Goal: Navigation & Orientation: Find specific page/section

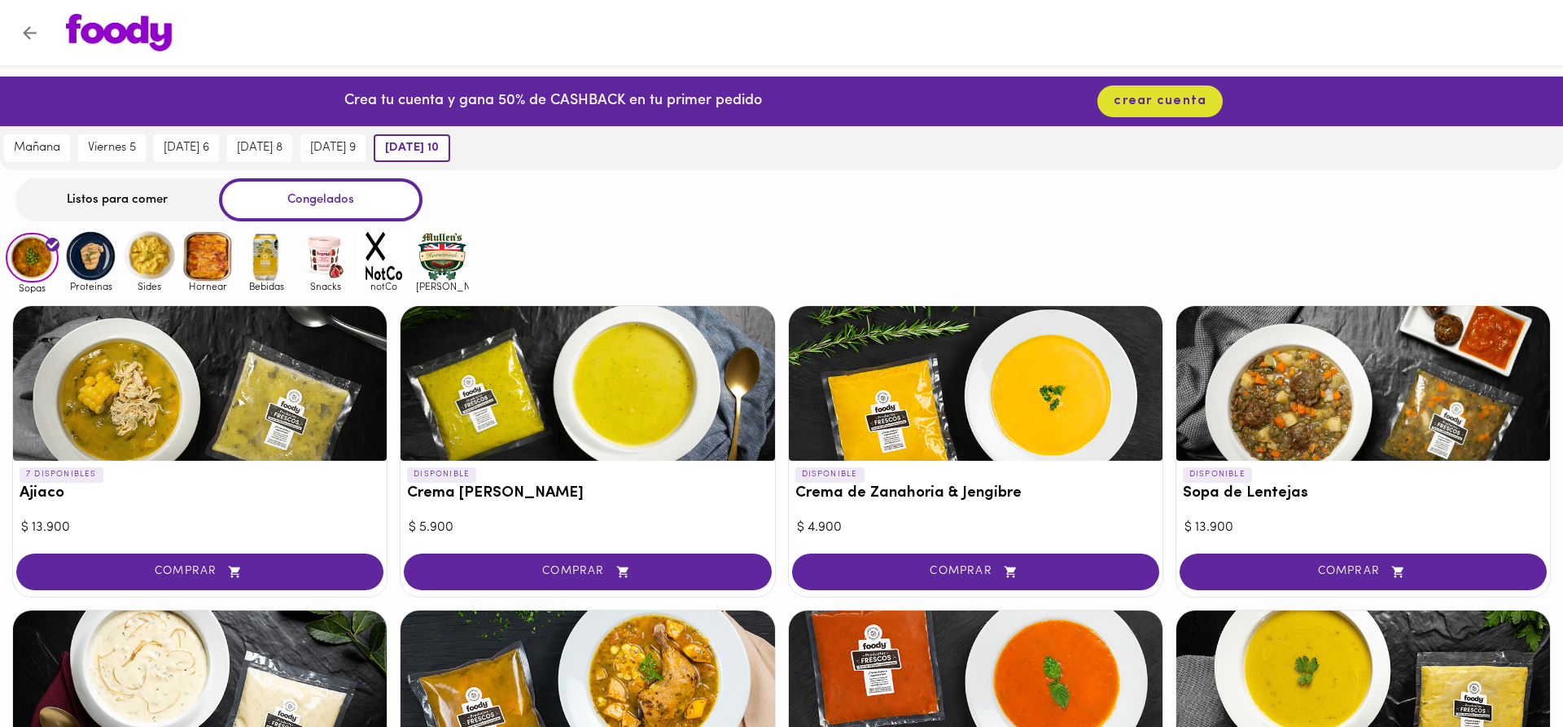
click at [1441, 211] on div "Listos para comer Congelados" at bounding box center [781, 199] width 1563 height 43
click at [119, 209] on div "Listos para comer" at bounding box center [117, 199] width 204 height 43
